Goal: Use online tool/utility: Utilize a website feature to perform a specific function

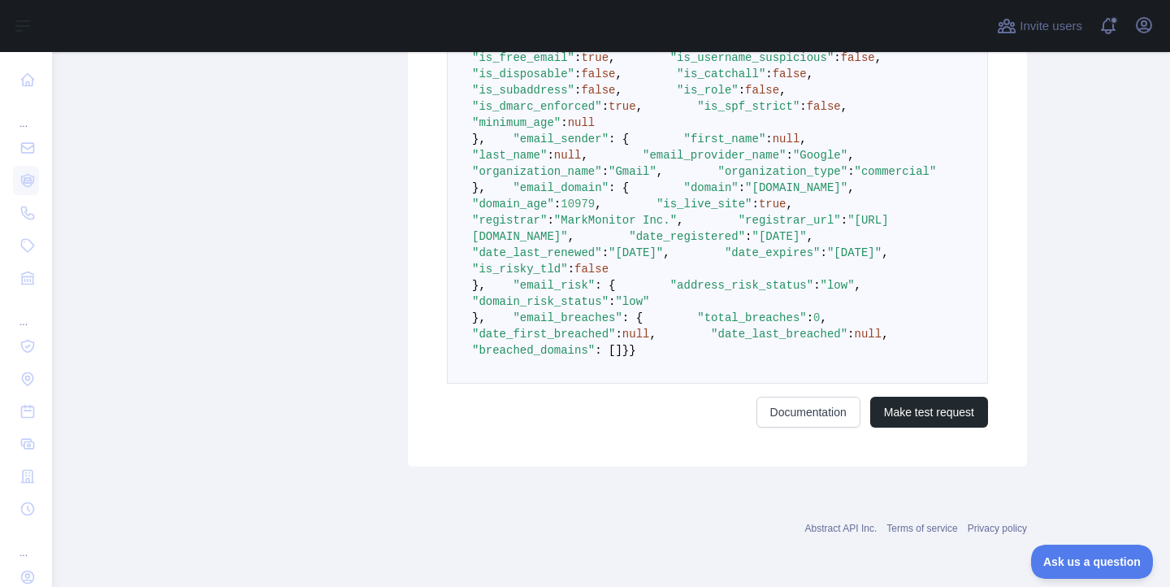
scroll to position [977, 0]
click at [739, 194] on span ":" at bounding box center [742, 187] width 7 height 13
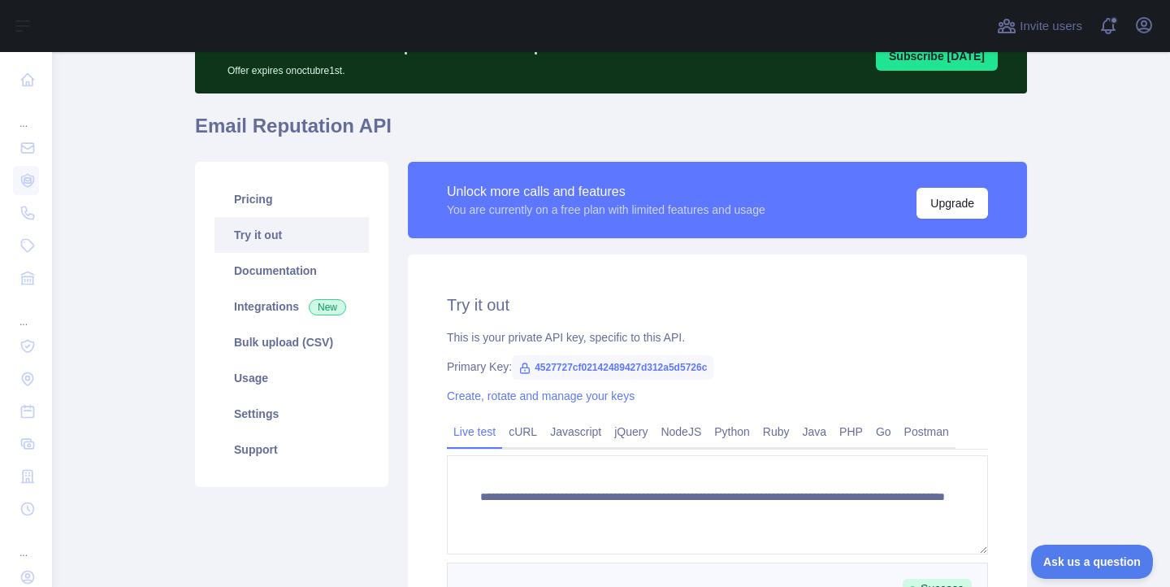
scroll to position [112, 0]
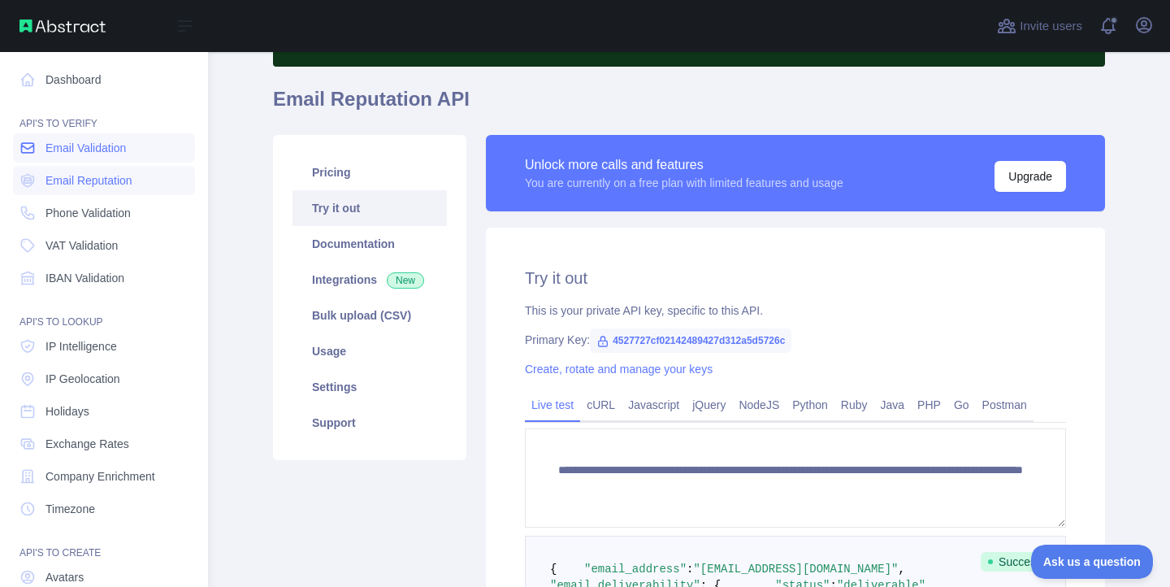
click at [77, 145] on span "Email Validation" at bounding box center [86, 148] width 80 height 16
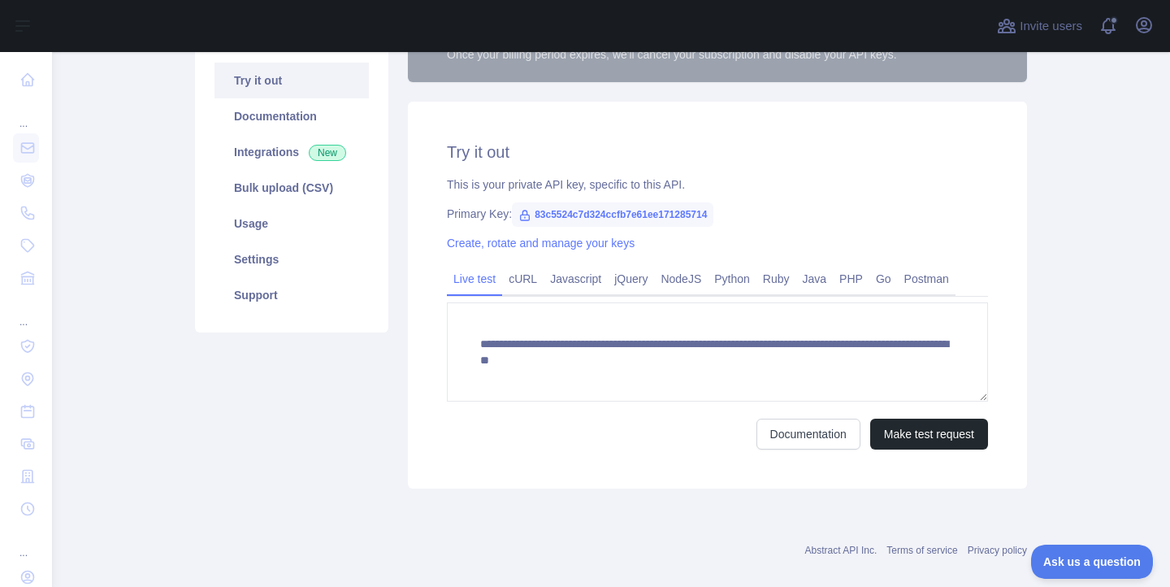
scroll to position [262, 0]
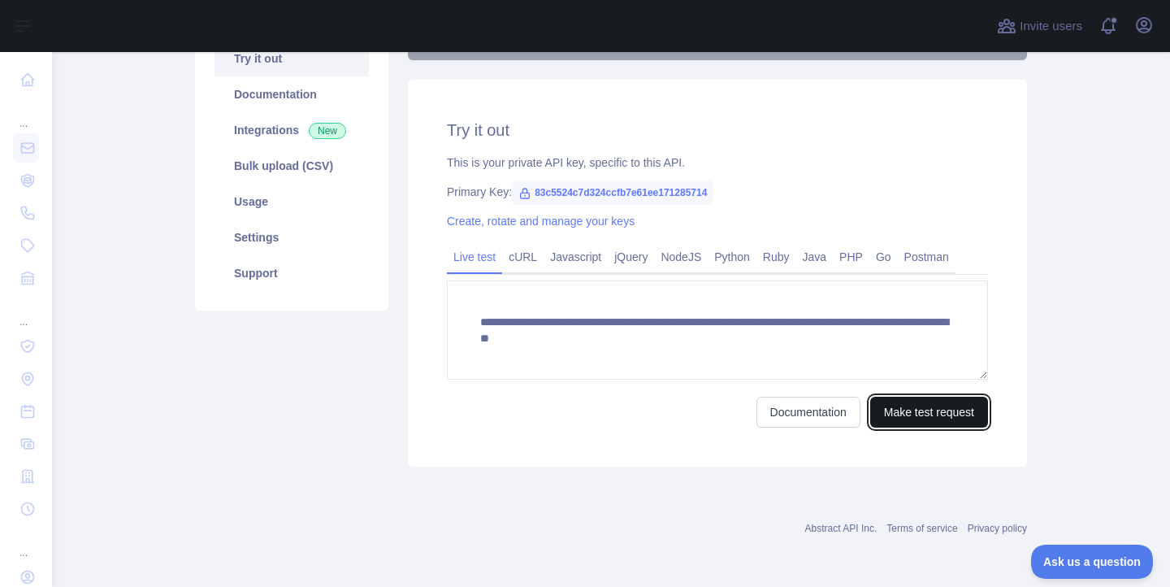
click at [915, 406] on button "Make test request" at bounding box center [929, 412] width 118 height 31
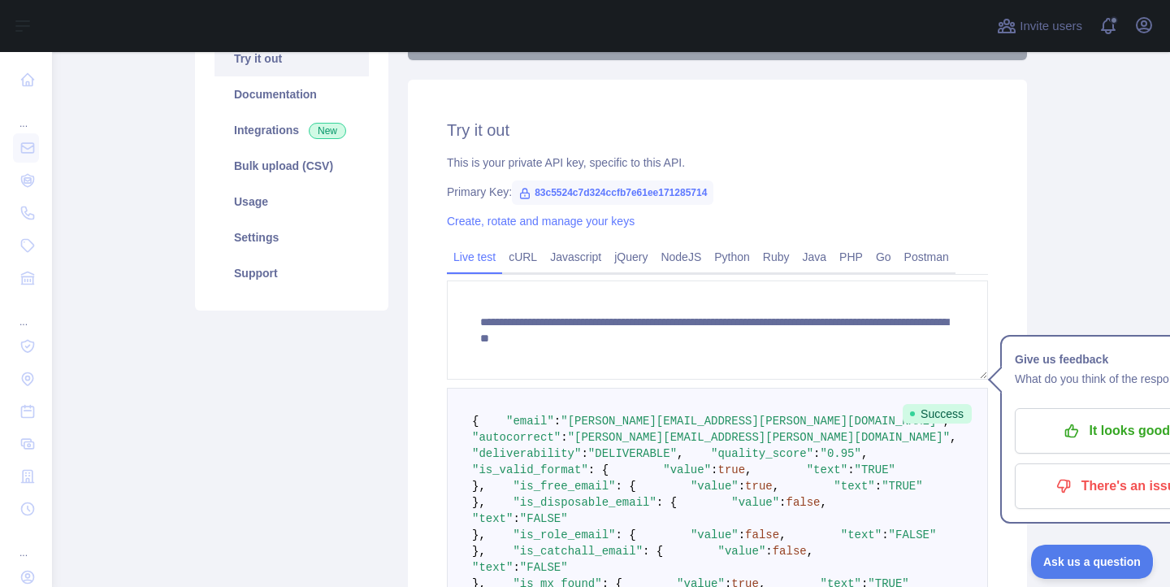
click at [735, 444] on span ""[PERSON_NAME][EMAIL_ADDRESS][PERSON_NAME][DOMAIN_NAME]"" at bounding box center [759, 437] width 382 height 13
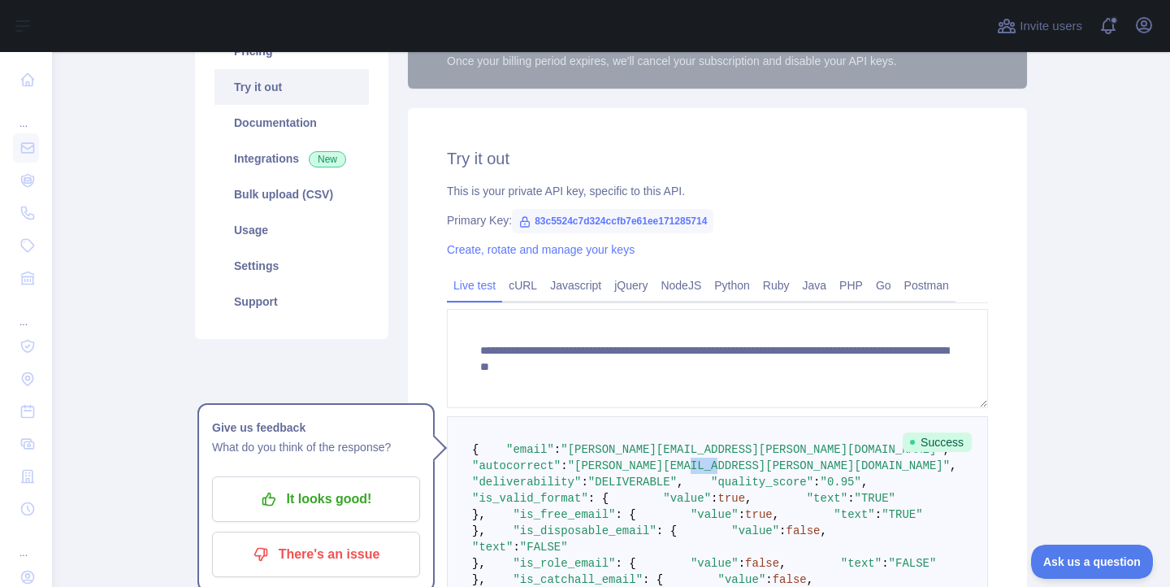
scroll to position [238, 0]
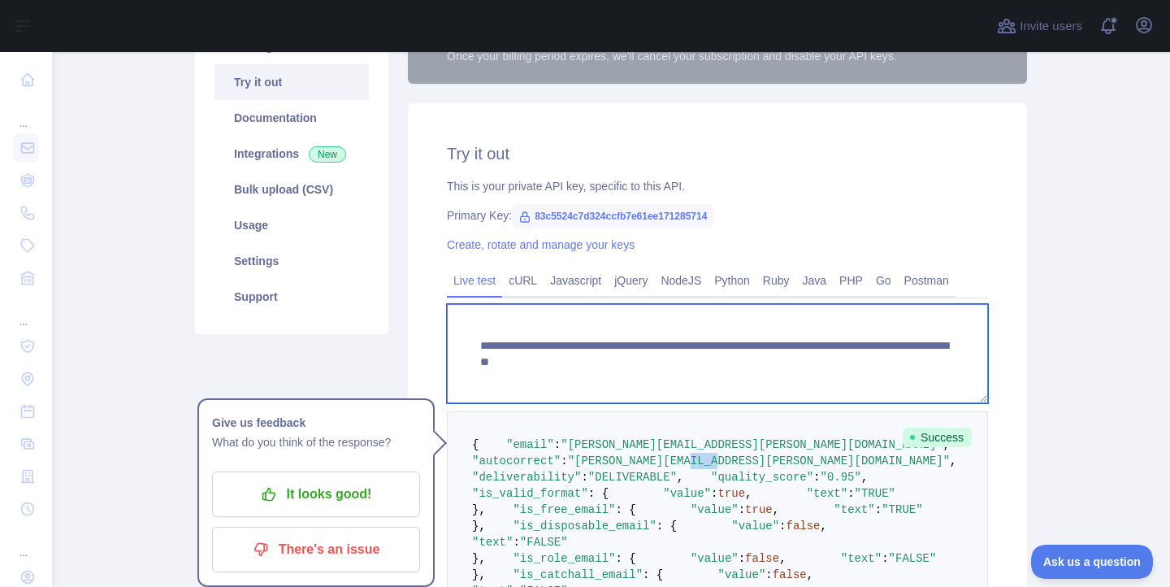
click at [570, 362] on textarea "**********" at bounding box center [717, 353] width 541 height 99
